Goal: Information Seeking & Learning: Learn about a topic

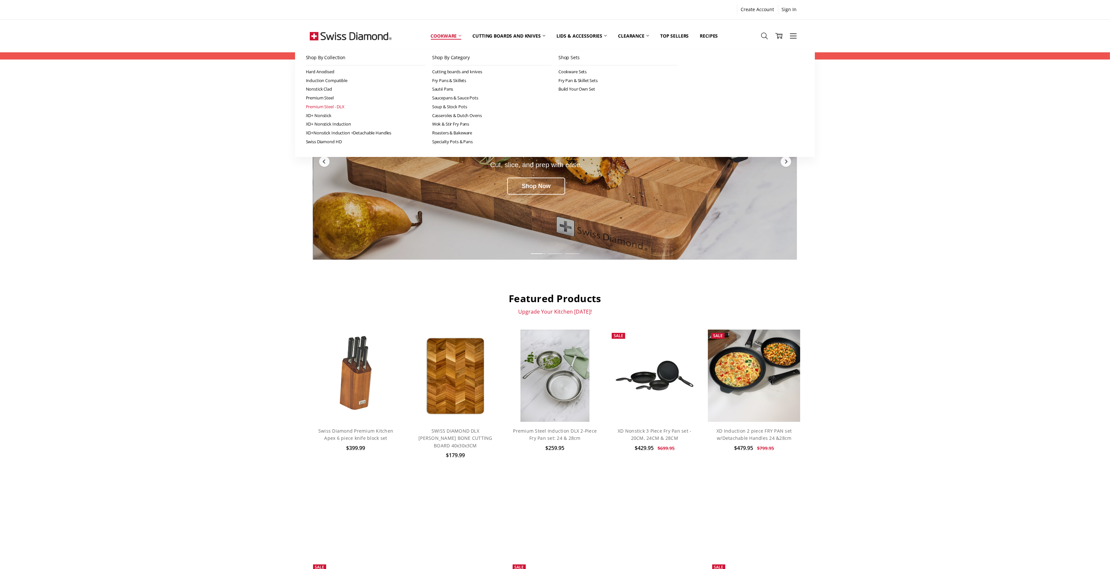
click at [325, 104] on link "Premium Steel - DLX" at bounding box center [365, 106] width 119 height 9
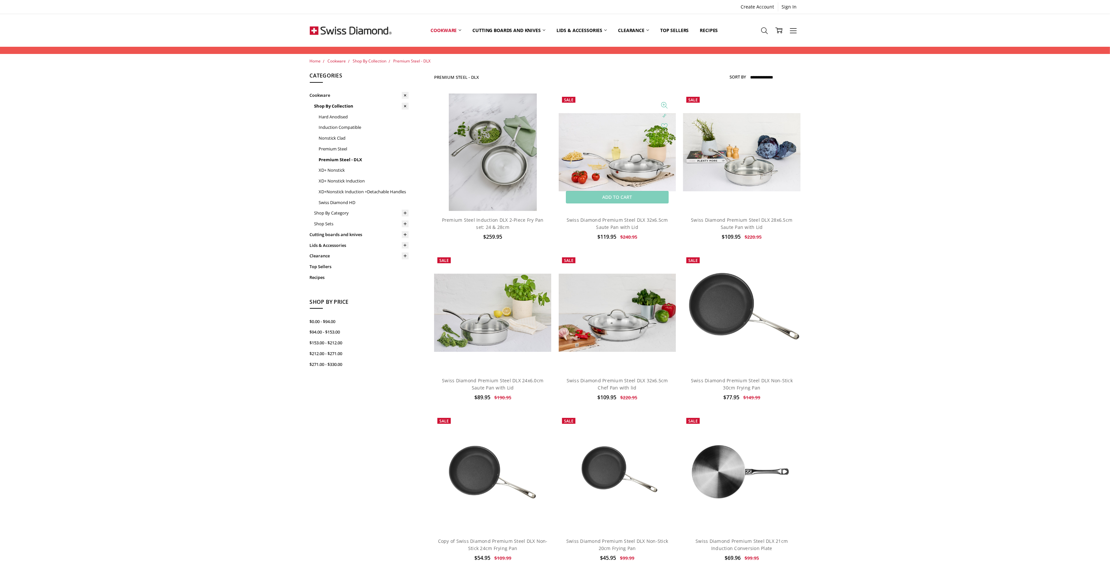
click at [615, 160] on img at bounding box center [617, 152] width 117 height 78
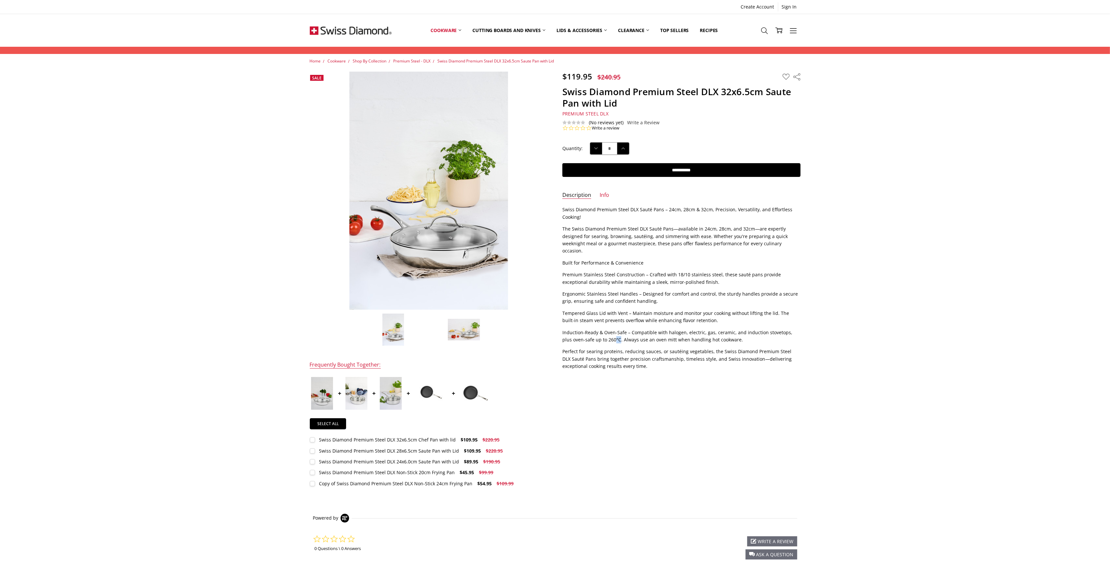
drag, startPoint x: 609, startPoint y: 332, endPoint x: 605, endPoint y: 332, distance: 4.0
click at [605, 332] on p "Induction-Ready & Oven-Safe – Compatible with halogen, electric, gas, ceramic, …" at bounding box center [681, 336] width 238 height 15
copy p "°C"
click at [669, 383] on div "$119.95 $240.95 MSRP: You save Add to Wish List" at bounding box center [554, 287] width 505 height 431
drag, startPoint x: 33, startPoint y: 385, endPoint x: 5, endPoint y: 382, distance: 28.3
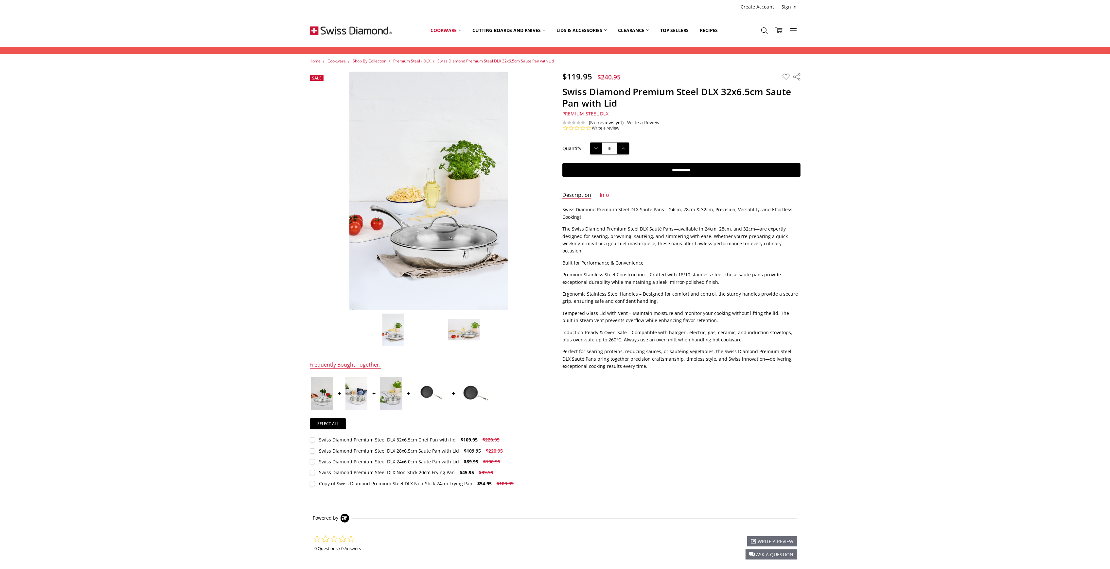
click at [34, 385] on div "Home Cookware Shop By Collection Premium Steel - DLX Swiss Diamond Premium Stee…" at bounding box center [555, 340] width 1110 height 565
click at [806, 398] on div "$119.95 $240.95 MSRP: You save Add to Wish List" at bounding box center [554, 287] width 505 height 431
click at [908, 392] on div "Home Cookware Shop By Collection Premium Steel - DLX Swiss Diamond Premium Stee…" at bounding box center [555, 340] width 1110 height 565
click at [886, 224] on div "Home Cookware Shop By Collection Premium Steel - DLX Swiss Diamond Premium Stee…" at bounding box center [555, 340] width 1110 height 565
click at [745, 464] on div "$119.95 $240.95 MSRP: You save Add to Wish List" at bounding box center [554, 287] width 505 height 431
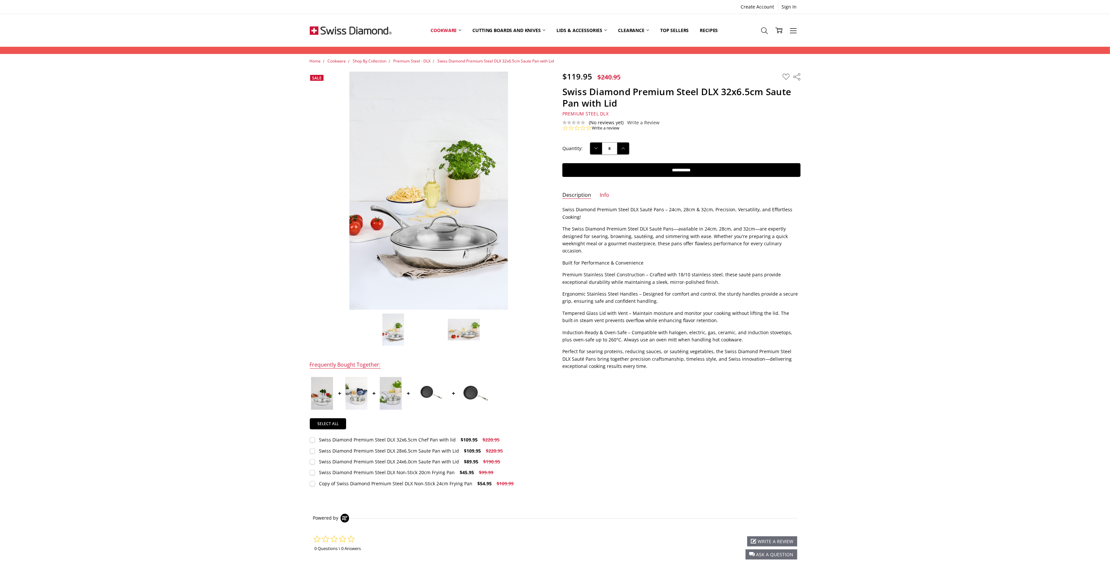
click at [883, 445] on div "Home Cookware Shop By Collection Premium Steel - DLX Swiss Diamond Premium Stee…" at bounding box center [555, 340] width 1110 height 565
